Goal: Task Accomplishment & Management: Manage account settings

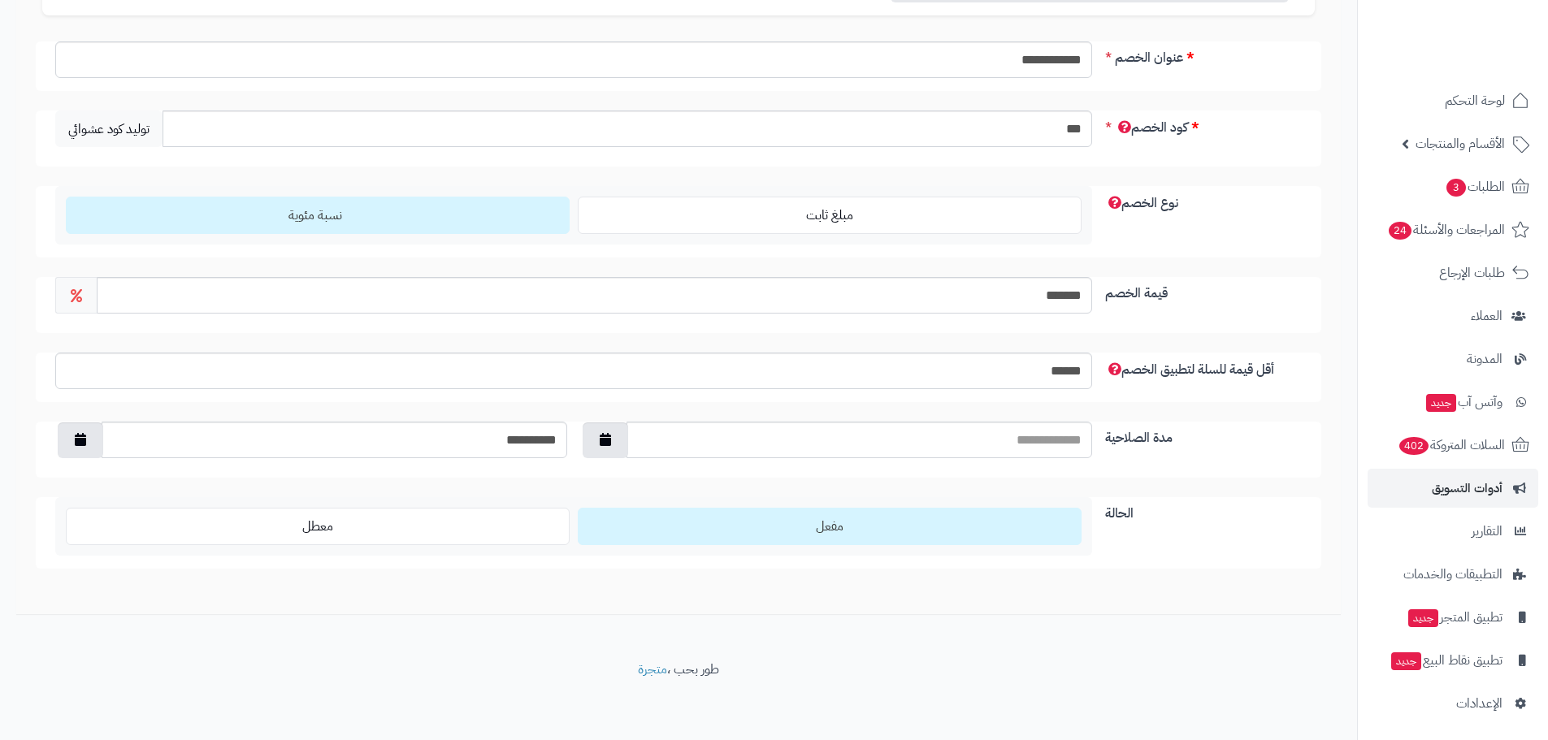
scroll to position [206, 0]
click at [69, 437] on button "button" at bounding box center [81, 438] width 46 height 36
click at [178, 625] on td "30" at bounding box center [185, 621] width 29 height 24
type input "**********"
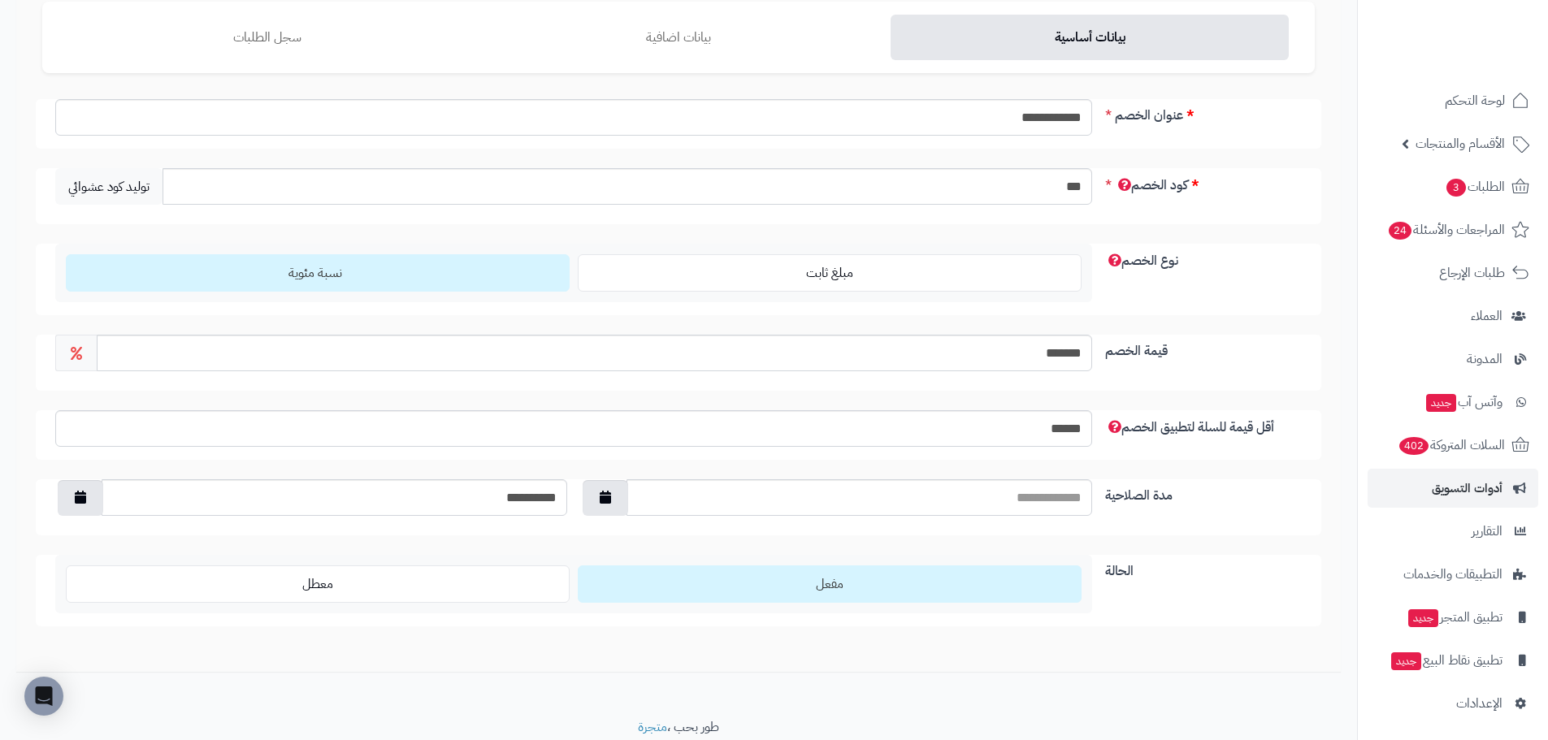
scroll to position [0, 0]
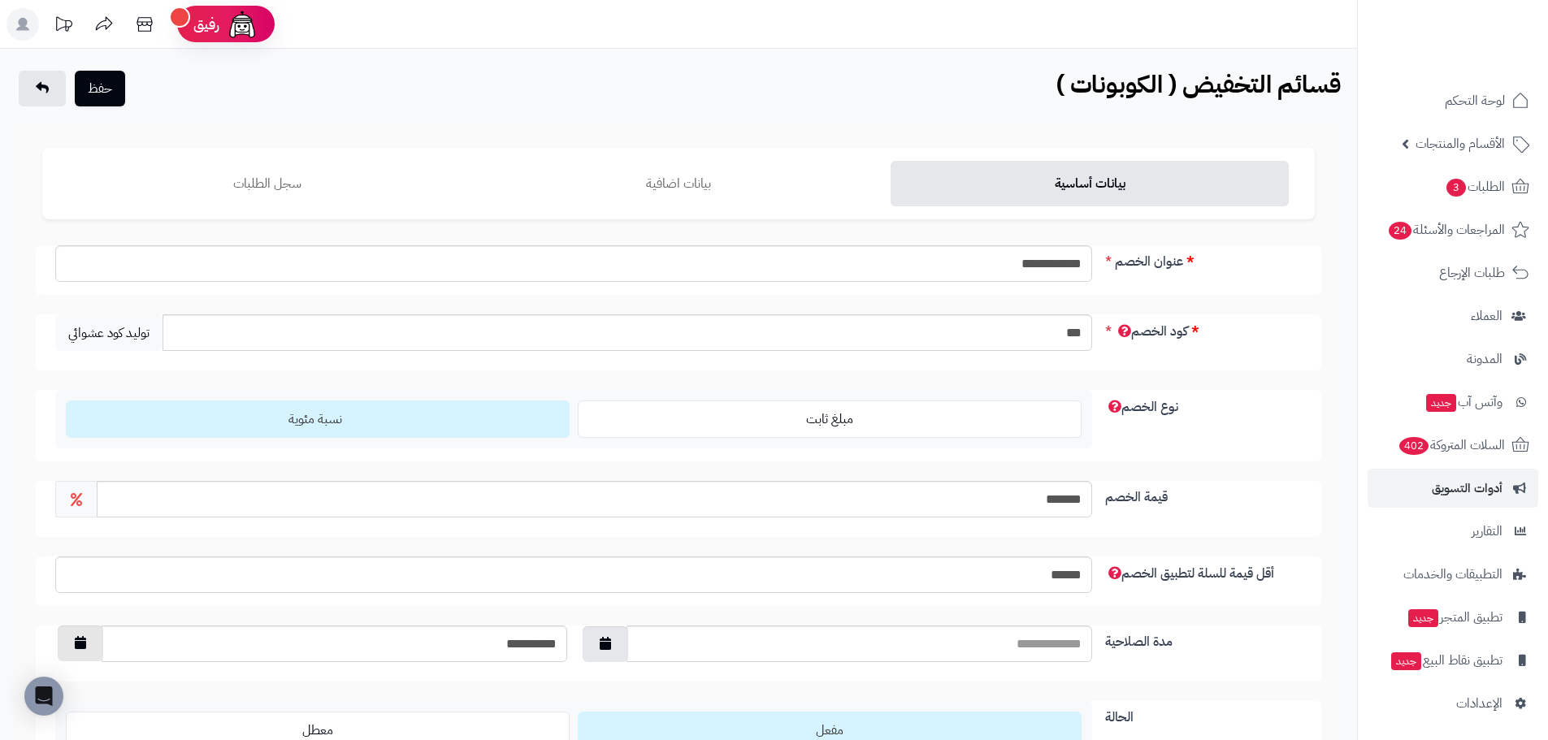
click at [75, 649] on button "button" at bounding box center [81, 644] width 46 height 36
click at [95, 78] on button "حفظ" at bounding box center [100, 88] width 50 height 36
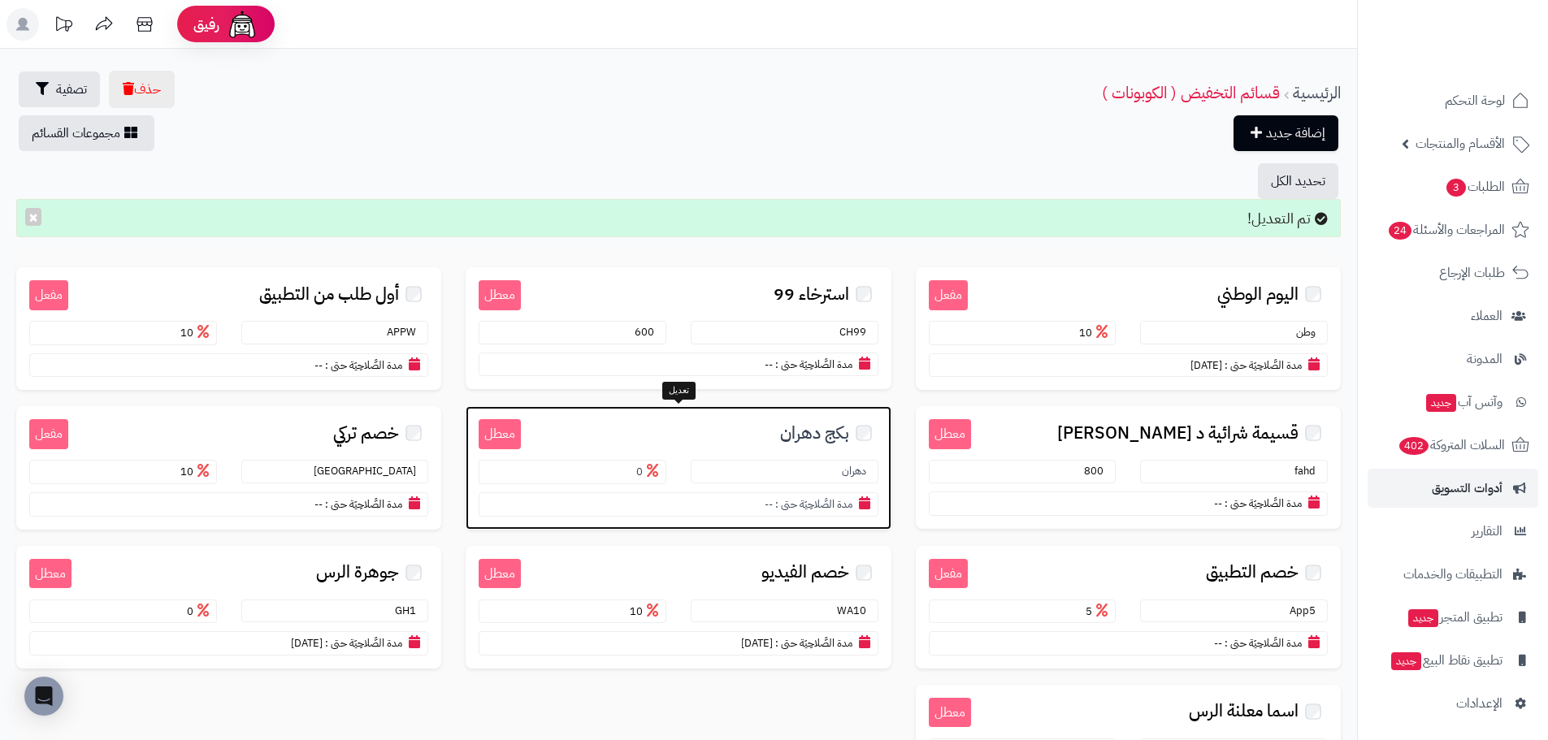
click at [813, 432] on span "بكج دهران" at bounding box center [814, 433] width 69 height 19
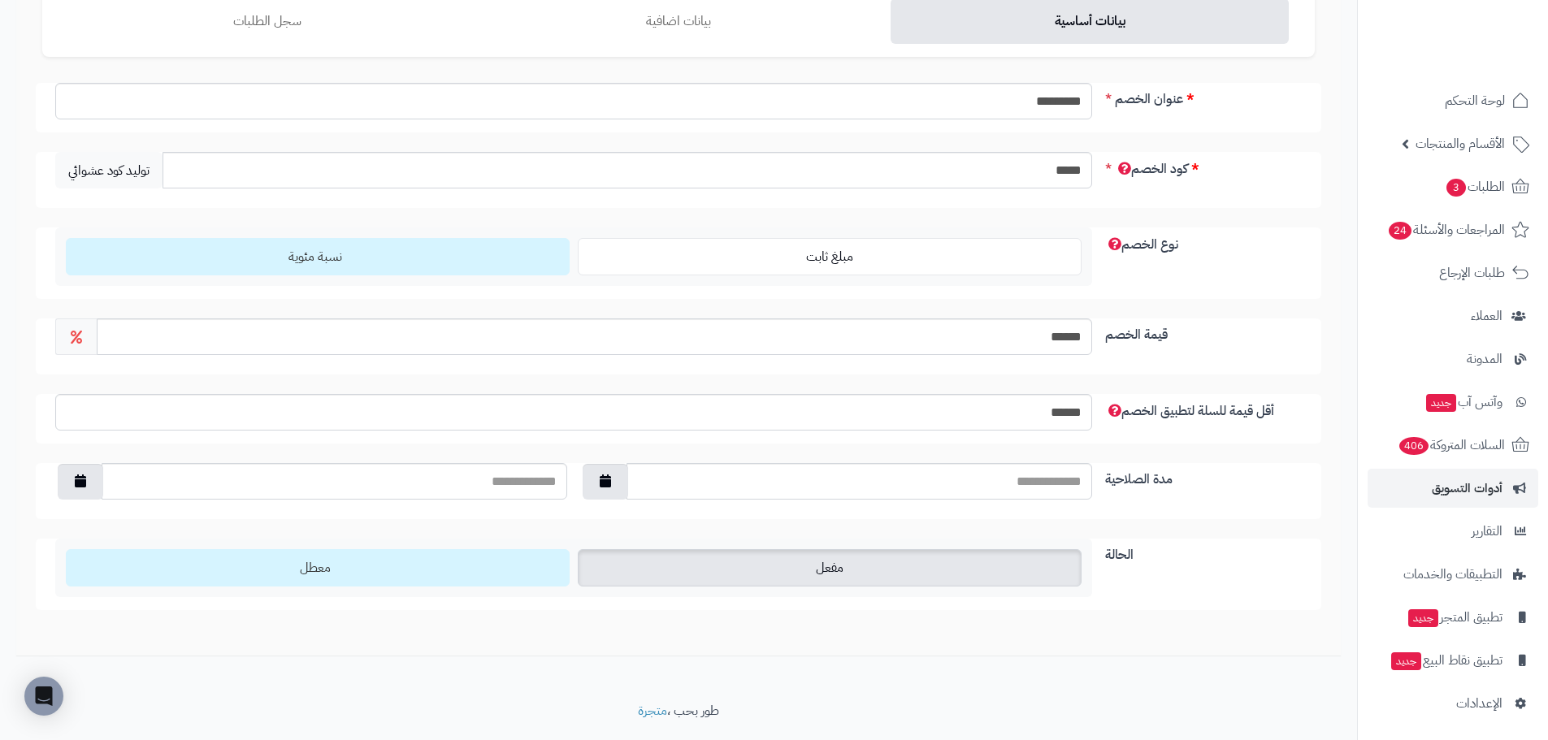
click at [804, 579] on label "مفعل" at bounding box center [830, 567] width 504 height 37
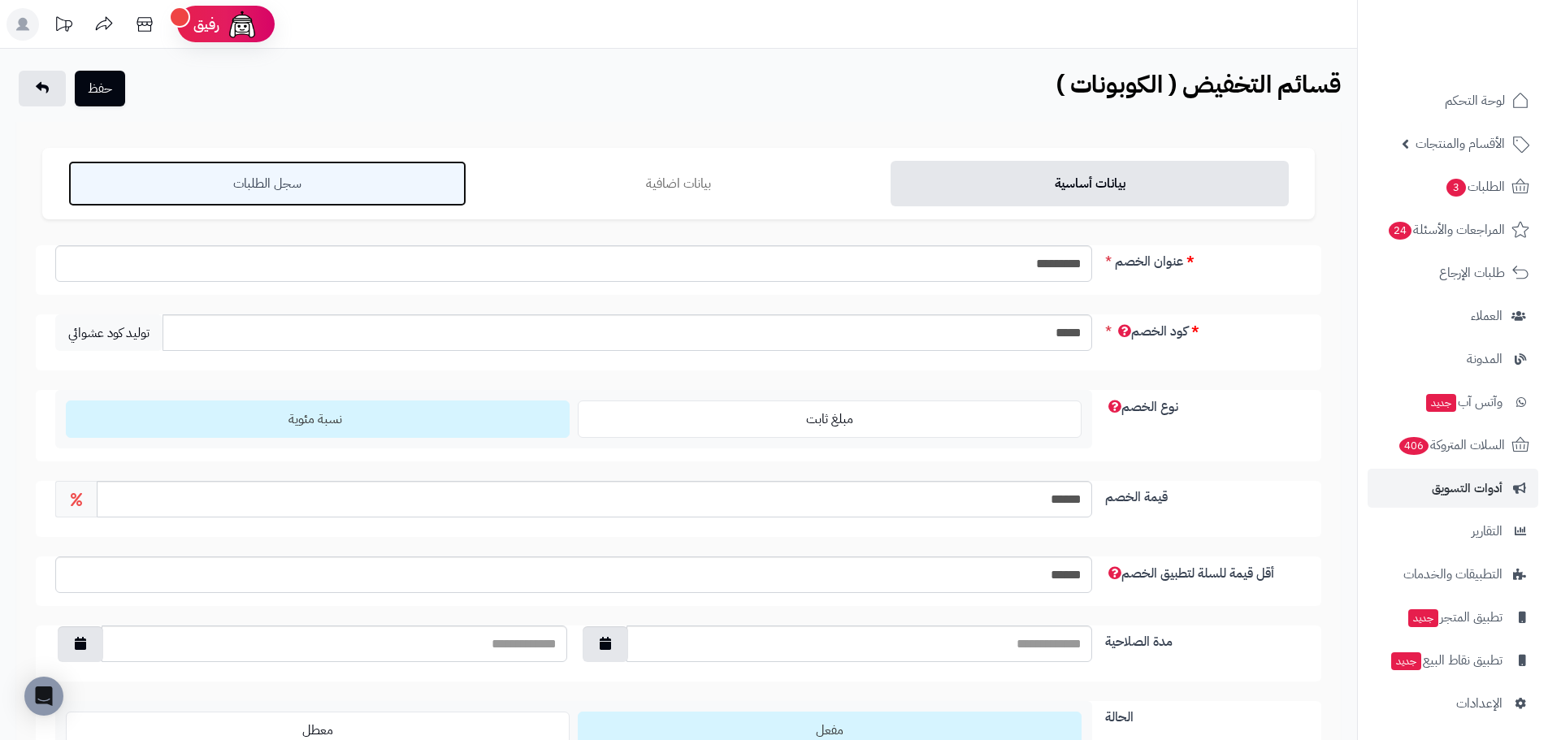
click at [275, 186] on link "سجل الطلبات" at bounding box center [267, 184] width 398 height 46
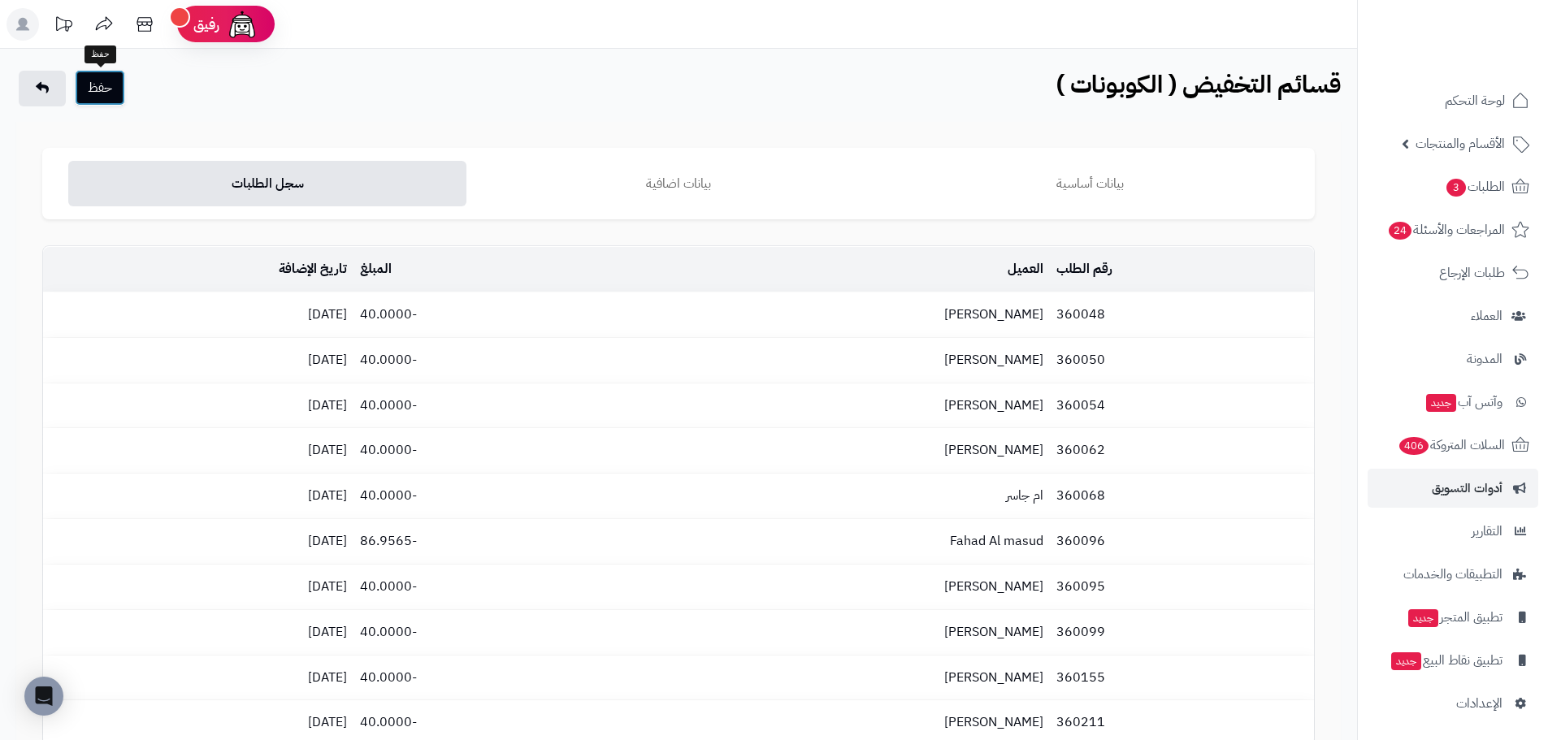
click at [115, 95] on button "حفظ" at bounding box center [100, 88] width 50 height 36
